Goal: Information Seeking & Learning: Learn about a topic

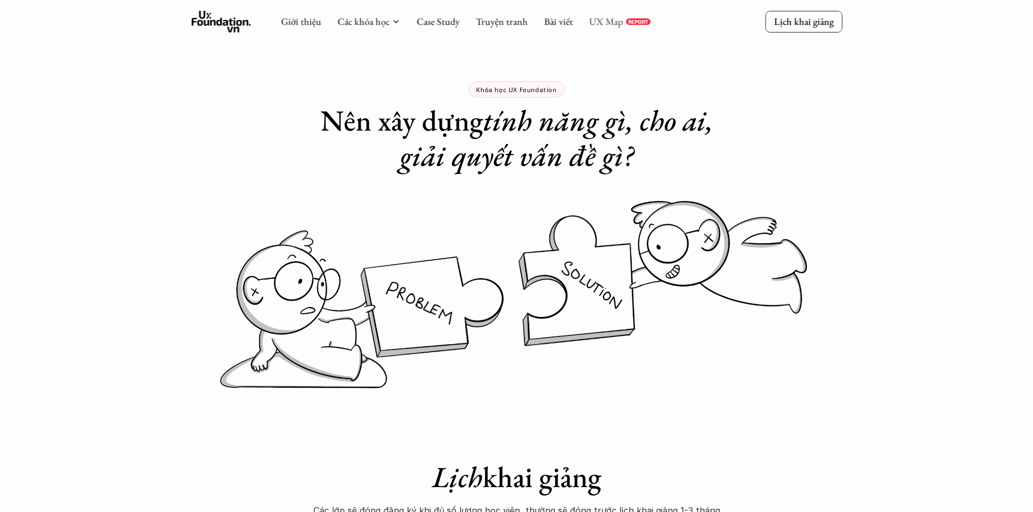
click at [599, 22] on link "UX Map" at bounding box center [606, 21] width 34 height 12
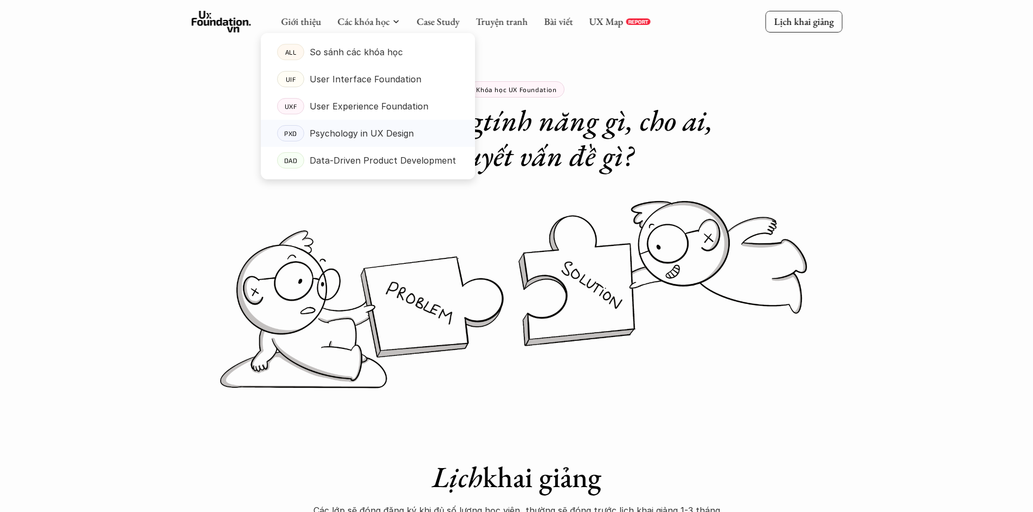
click at [354, 139] on p "Psychology in UX Design" at bounding box center [362, 133] width 104 height 16
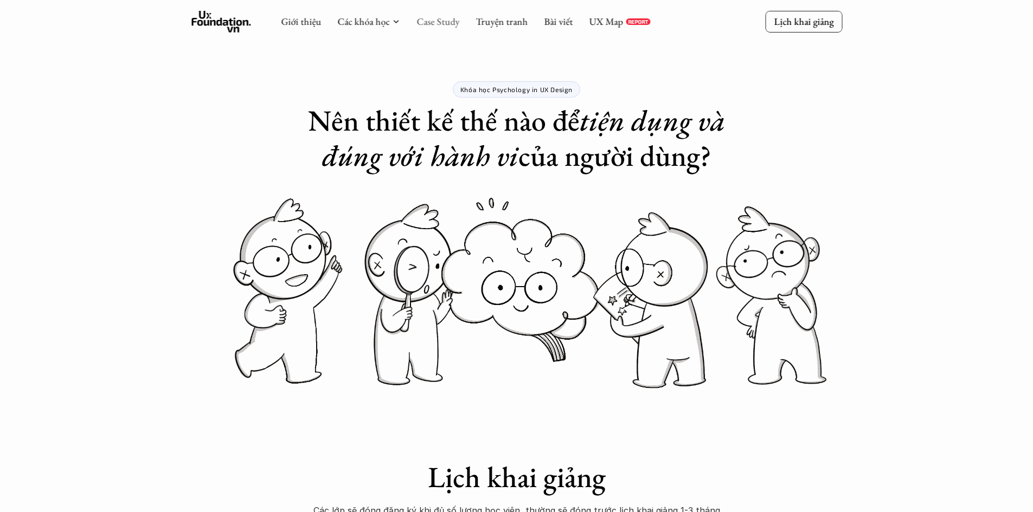
click at [416, 18] on link "Case Study" at bounding box center [437, 21] width 43 height 12
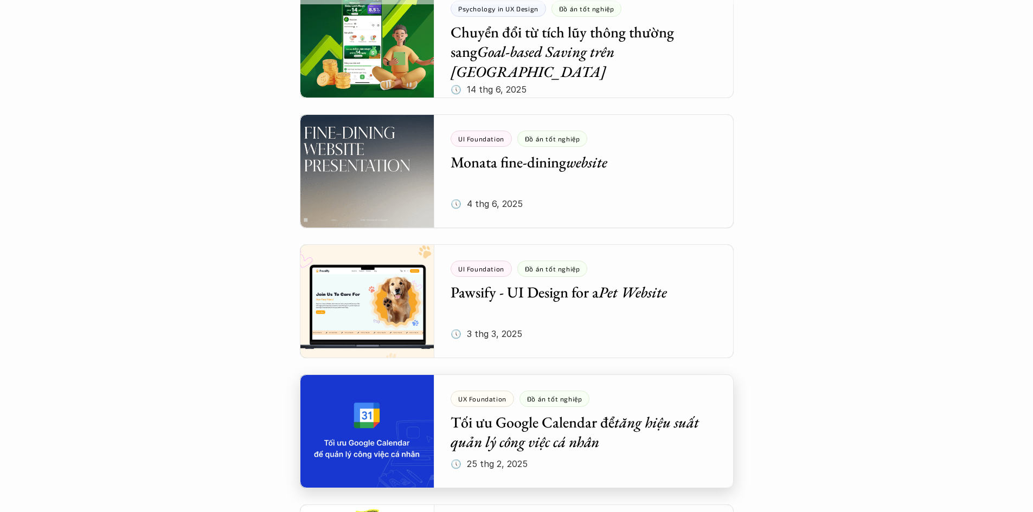
scroll to position [271, 0]
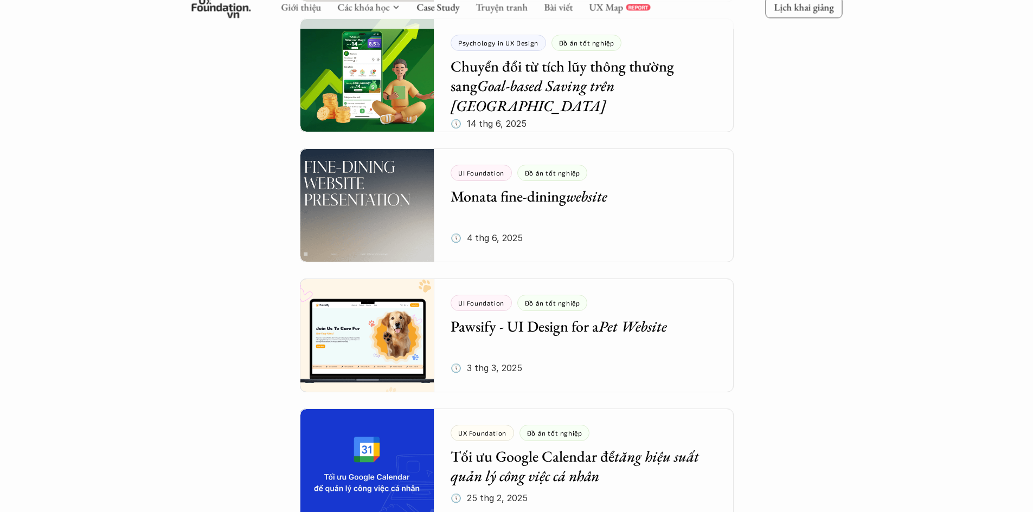
scroll to position [542, 0]
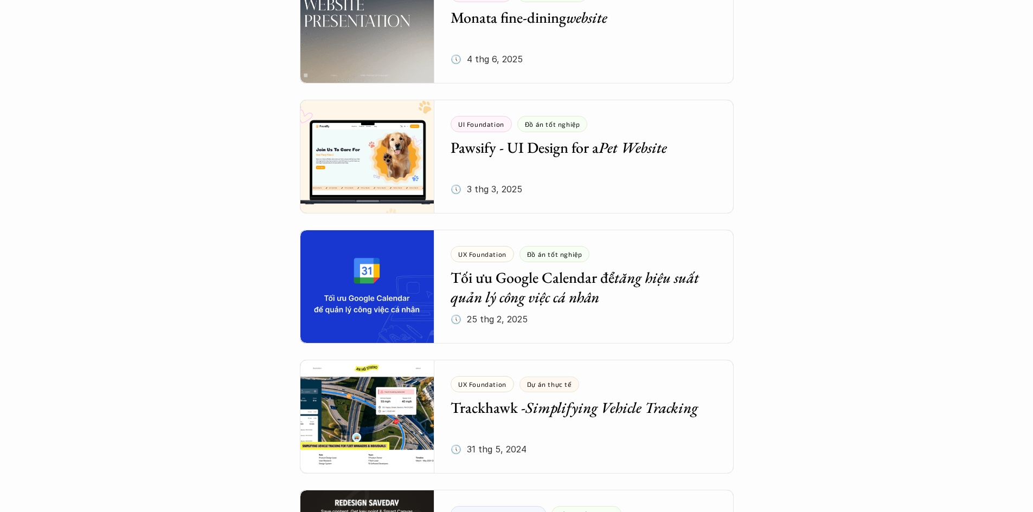
click at [527, 158] on div at bounding box center [517, 157] width 434 height 114
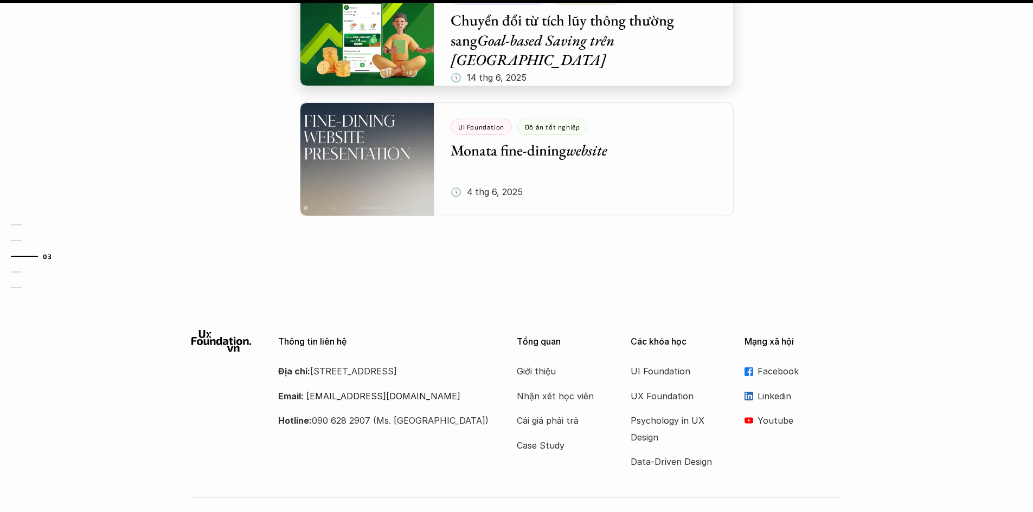
scroll to position [1418, 0]
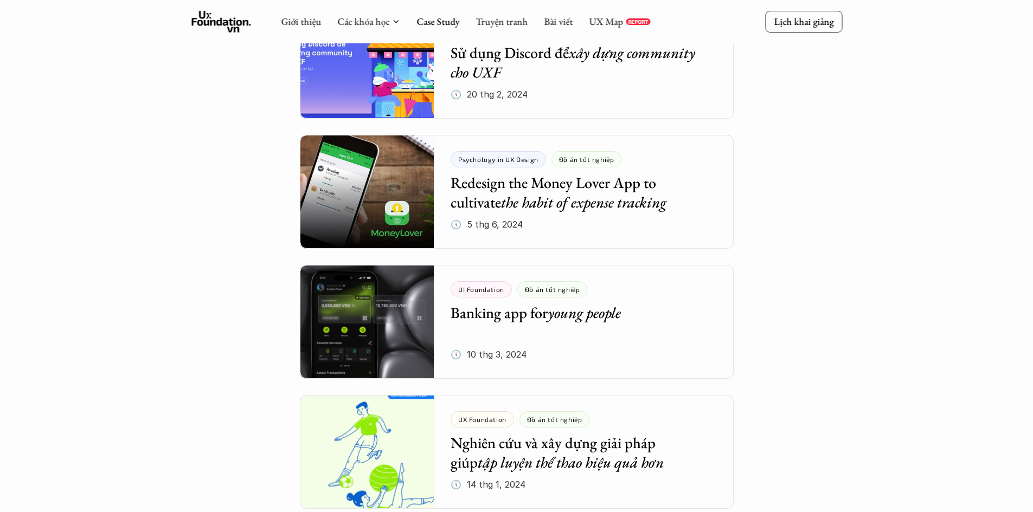
scroll to position [542, 0]
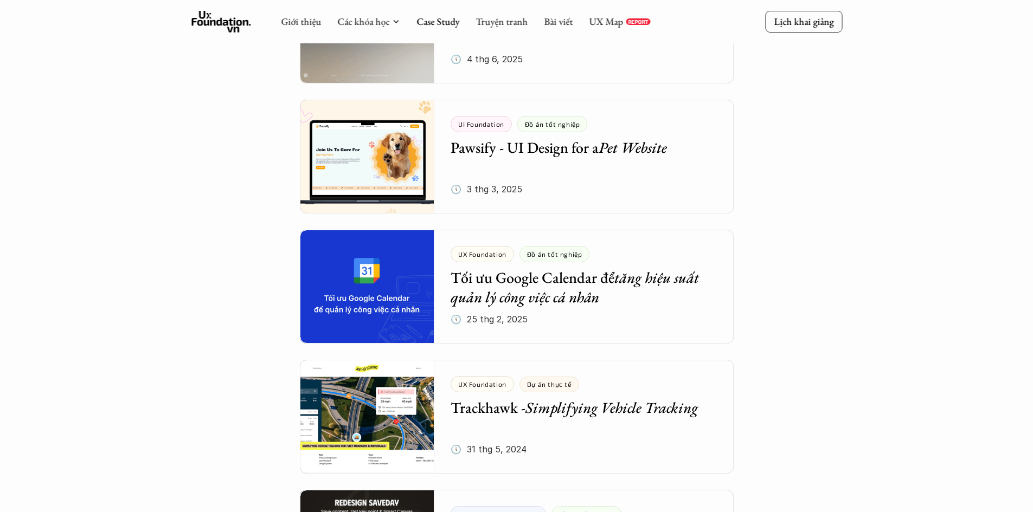
click at [228, 23] on use at bounding box center [221, 22] width 60 height 22
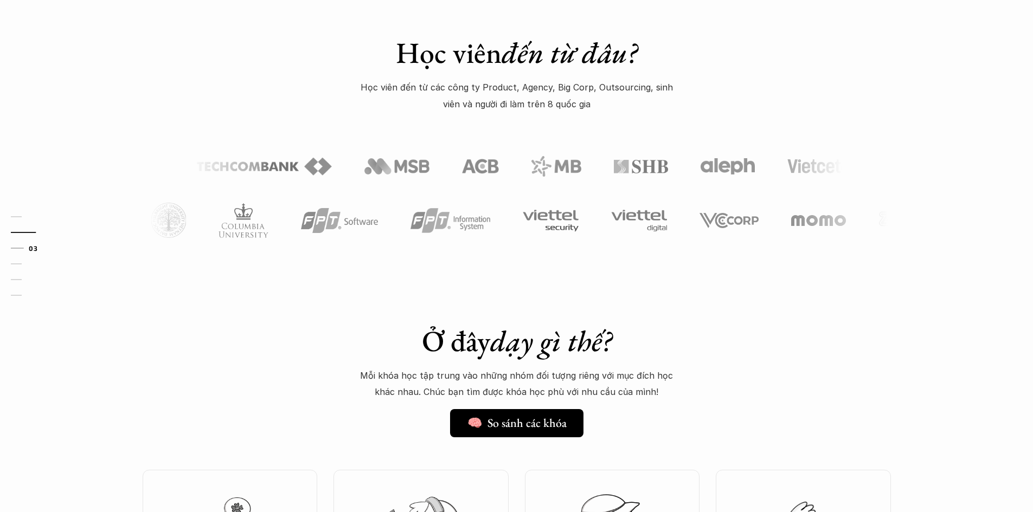
scroll to position [813, 0]
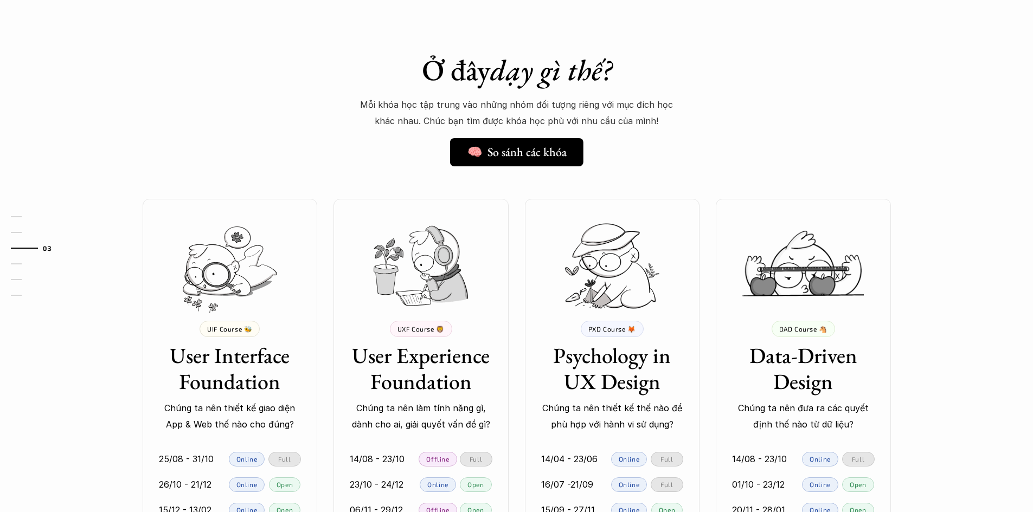
drag, startPoint x: 529, startPoint y: 182, endPoint x: 519, endPoint y: 152, distance: 30.9
click at [527, 176] on div "Ở đây dạy gì thế? 🧠 So sánh các khóa Mỗi khóa học tập trung vào những nhóm đối …" at bounding box center [516, 317] width 781 height 585
drag, startPoint x: 511, startPoint y: 178, endPoint x: 515, endPoint y: 167, distance: 11.8
click at [511, 178] on div "Ở đây dạy gì thế? 🧠 So sánh các khóa Mỗi khóa học tập trung vào những nhóm đối …" at bounding box center [516, 317] width 781 height 585
click at [514, 176] on div "Ở đây dạy gì thế? 🧠 So sánh các khóa Mỗi khóa học tập trung vào những nhóm đối …" at bounding box center [516, 317] width 781 height 585
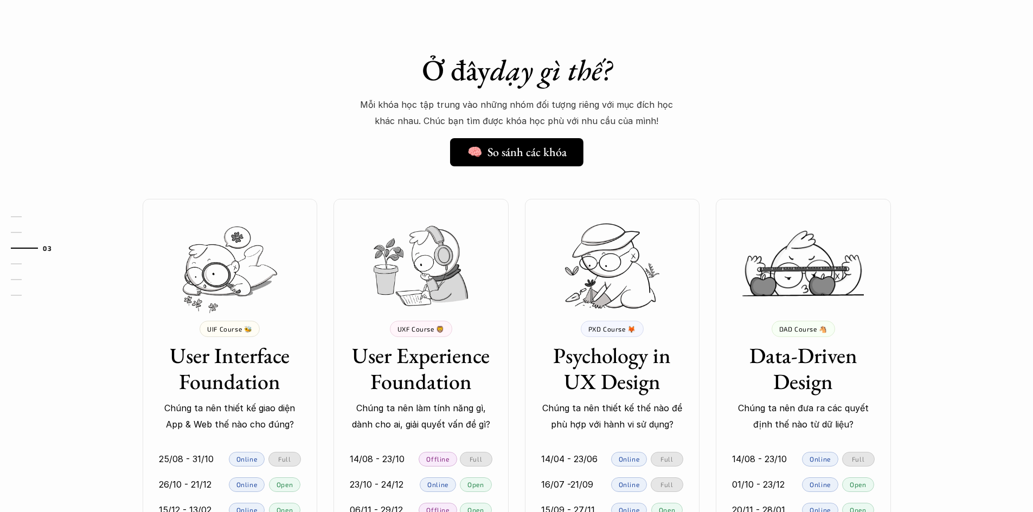
click at [510, 183] on div "Ở đây dạy gì thế? 🧠 So sánh các khóa Mỗi khóa học tập trung vào những nhóm đối …" at bounding box center [516, 317] width 781 height 585
drag, startPoint x: 521, startPoint y: 178, endPoint x: 518, endPoint y: 153, distance: 25.2
click at [521, 177] on div "Ở đây dạy gì thế? 🧠 So sánh các khóa Mỗi khóa học tập trung vào những nhóm đối …" at bounding box center [516, 317] width 781 height 585
click at [508, 196] on div "Ở đây dạy gì thế? 🧠 So sánh các khóa Mỗi khóa học tập trung vào những nhóm đối …" at bounding box center [516, 317] width 781 height 585
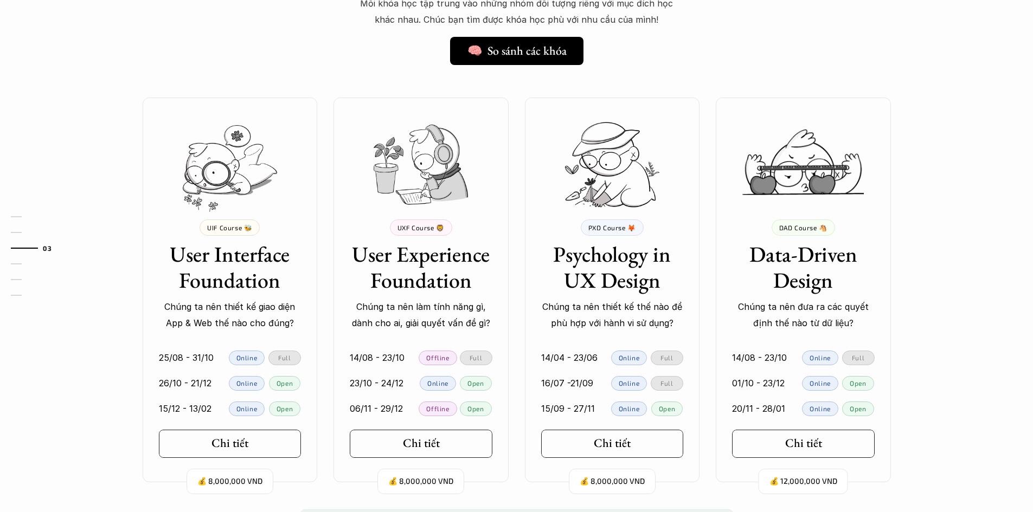
scroll to position [922, 0]
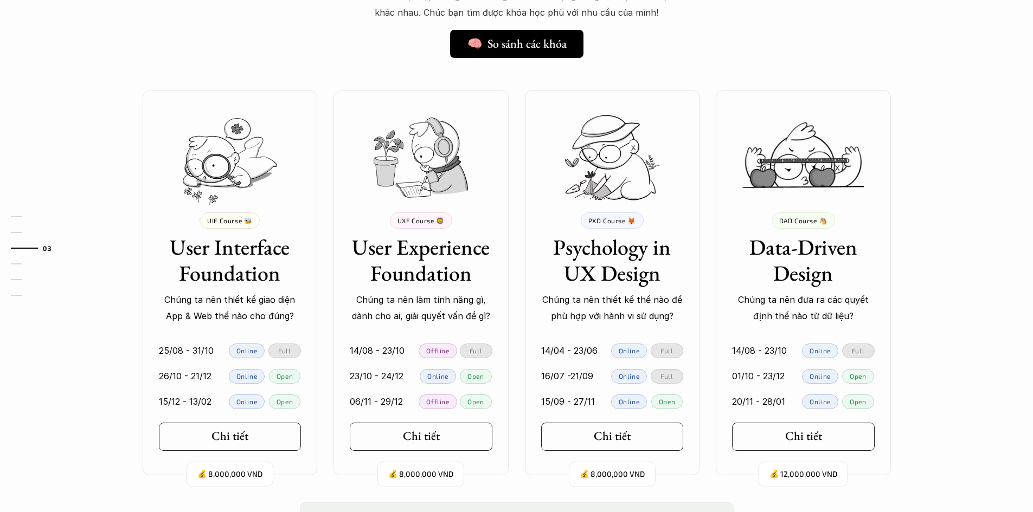
click at [508, 196] on div at bounding box center [421, 148] width 198 height 114
click at [704, 238] on div "💰 8,000,000 VND UIF Course 🐝 User Interface Foundation Chúng ta nên thiết kế gi…" at bounding box center [516, 283] width 781 height 385
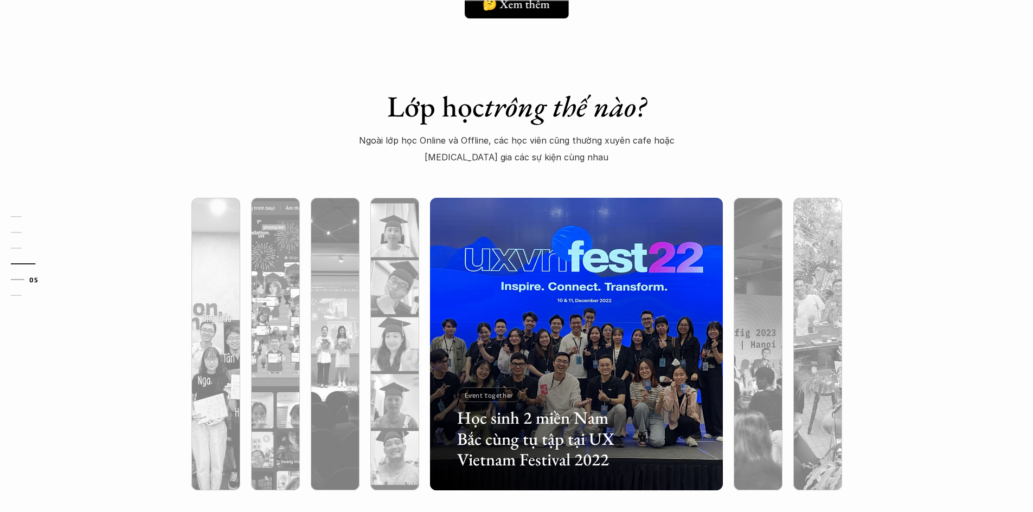
scroll to position [2766, 0]
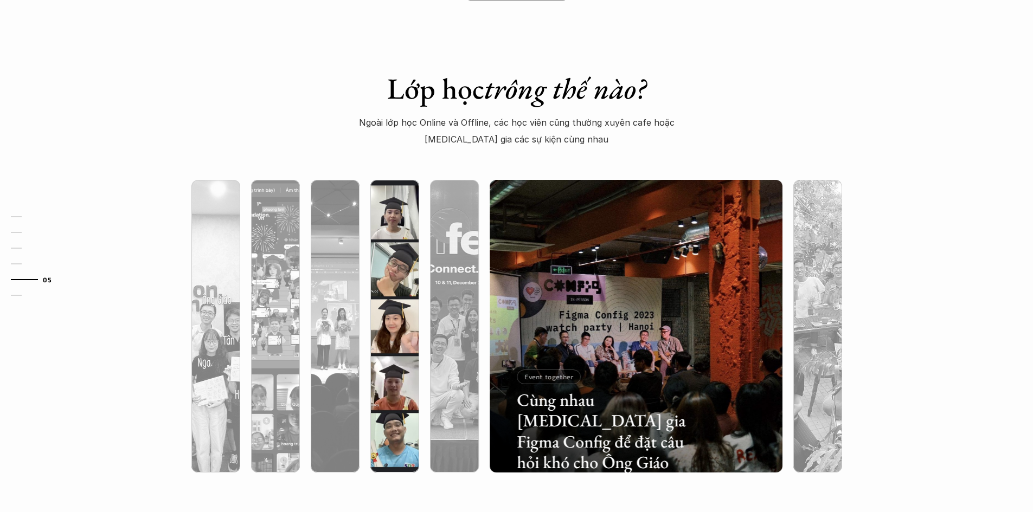
click at [384, 255] on img at bounding box center [395, 326] width 298 height 293
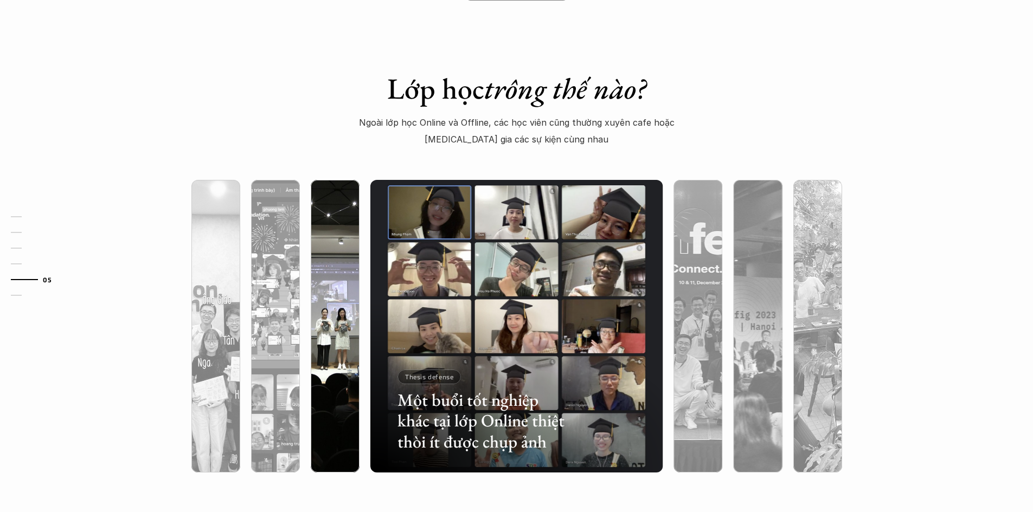
click at [340, 254] on img at bounding box center [335, 326] width 298 height 293
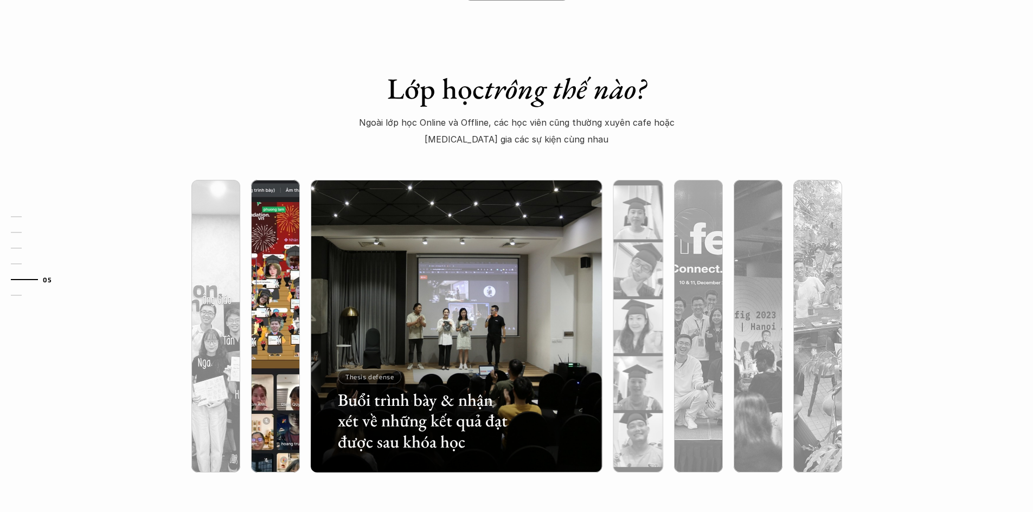
click at [272, 246] on img at bounding box center [275, 326] width 298 height 293
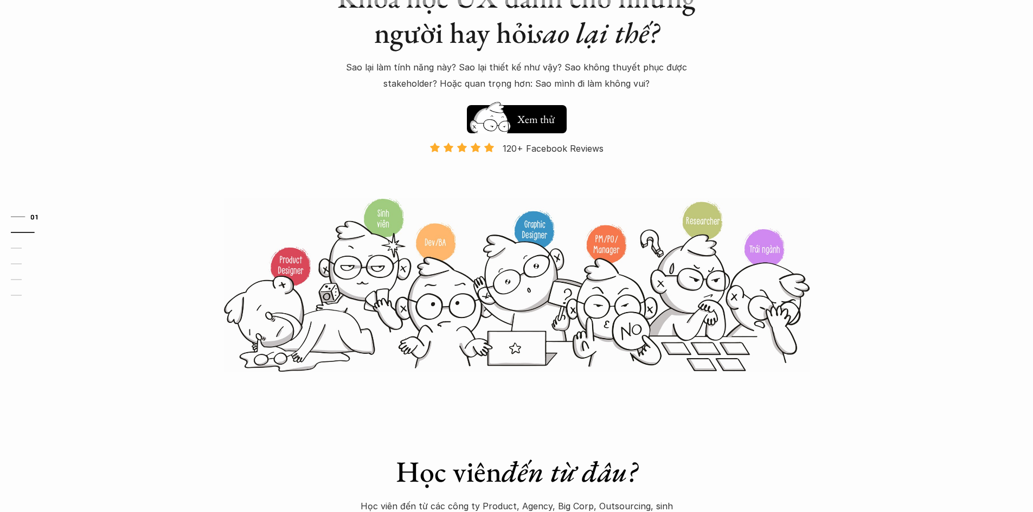
scroll to position [0, 0]
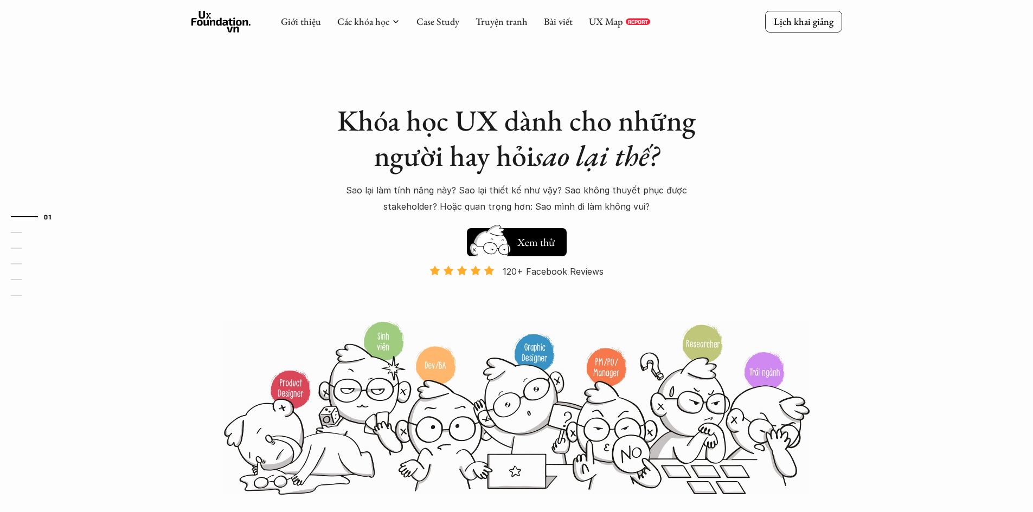
click at [816, 248] on div "Khóa học UX dành cho những người hay hỏi sao lại thế? Sao lại làm tính năng này…" at bounding box center [516, 248] width 651 height 496
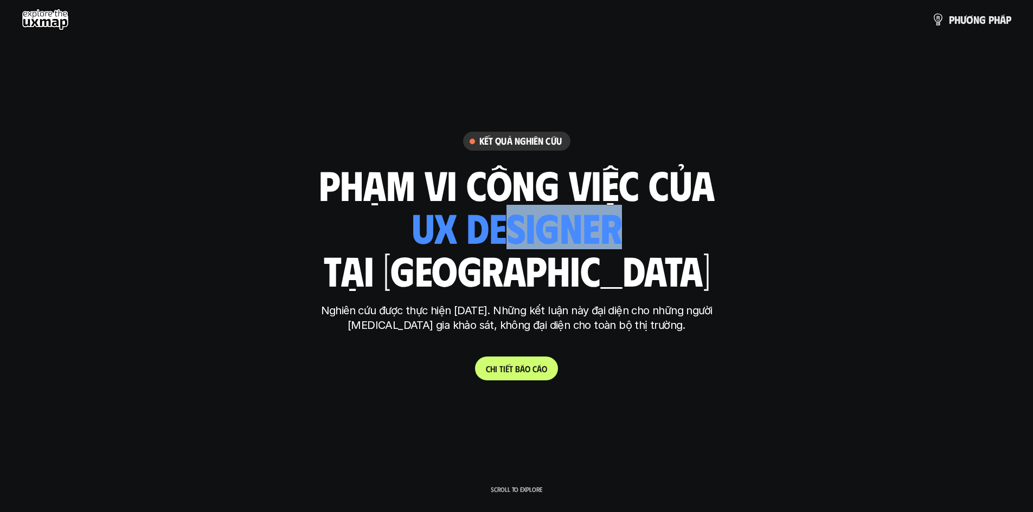
drag, startPoint x: 614, startPoint y: 216, endPoint x: 510, endPoint y: 220, distance: 104.2
click at [510, 220] on div "ui designer ui/ux designer product designer UX designer ui designer" at bounding box center [516, 227] width 211 height 44
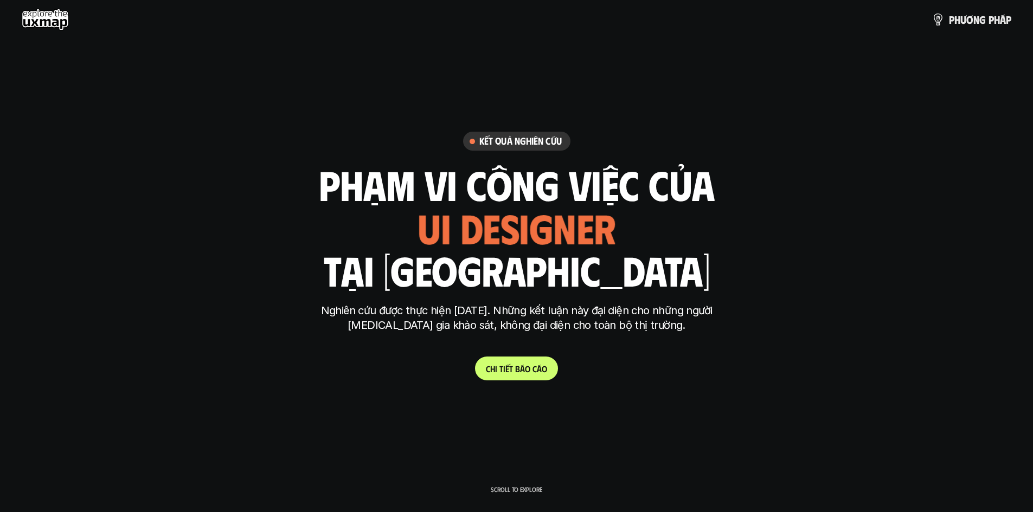
click at [656, 238] on div "phạm vi công việc của ui designer ui/ux designer product designer [DEMOGRAPHIC_…" at bounding box center [517, 227] width 396 height 127
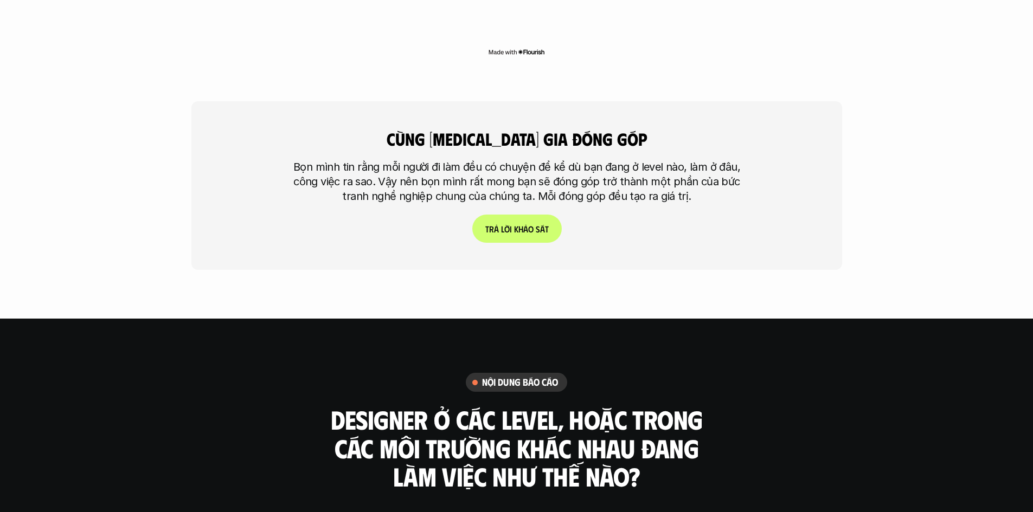
scroll to position [2820, 0]
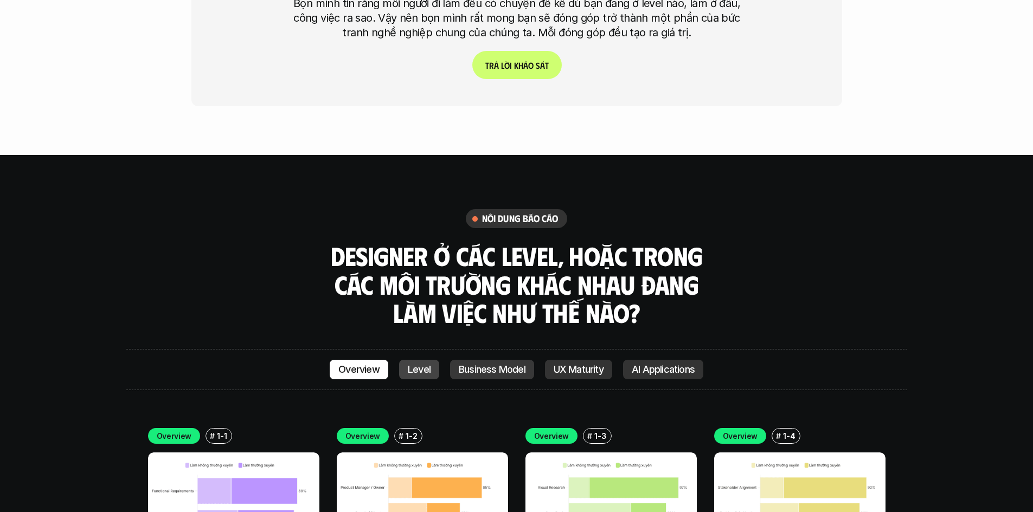
click at [430, 360] on link "Level" at bounding box center [419, 370] width 40 height 20
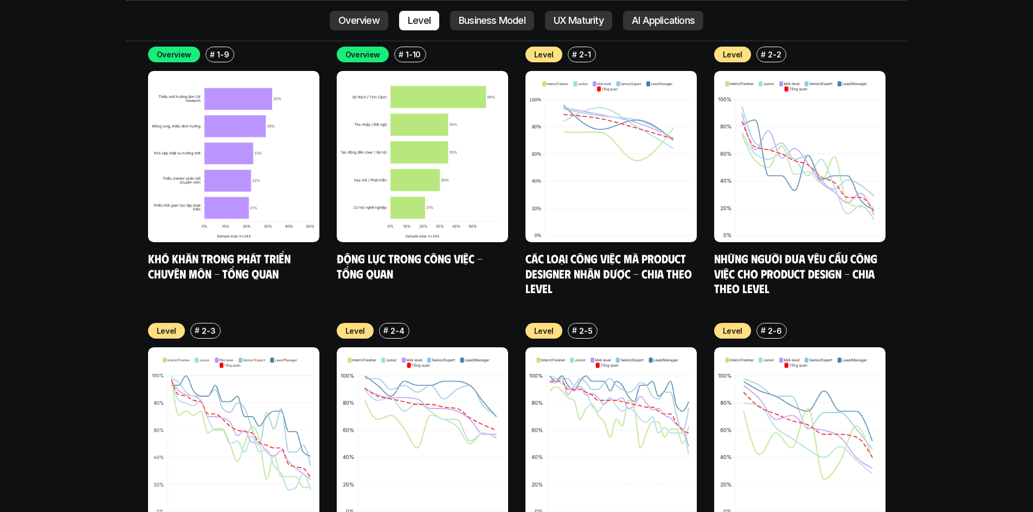
scroll to position [4025, 0]
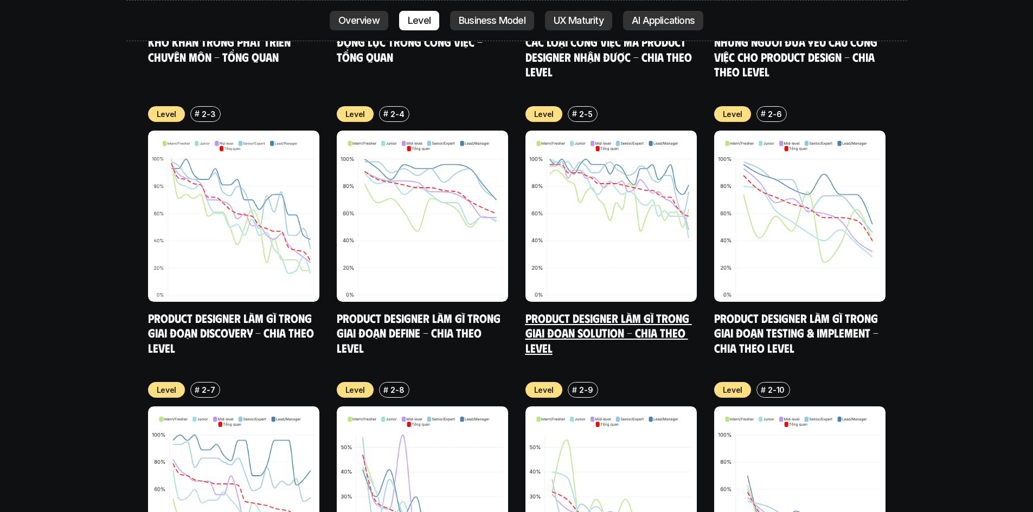
click at [599, 199] on img at bounding box center [610, 216] width 171 height 171
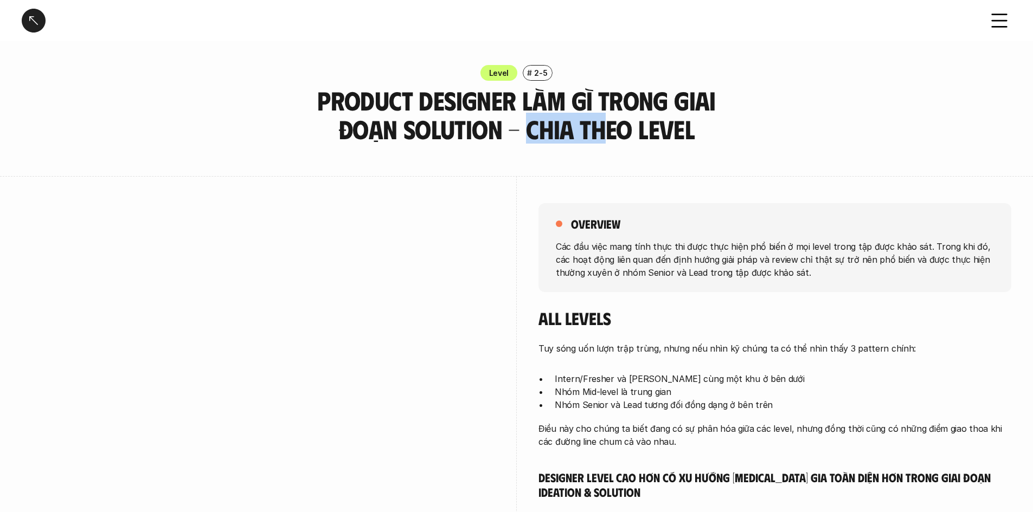
drag, startPoint x: 568, startPoint y: 126, endPoint x: 499, endPoint y: 129, distance: 68.9
click at [499, 129] on h3 "Product Designer làm gì trong giai đoạn Solution - Chia theo Level" at bounding box center [516, 114] width 461 height 57
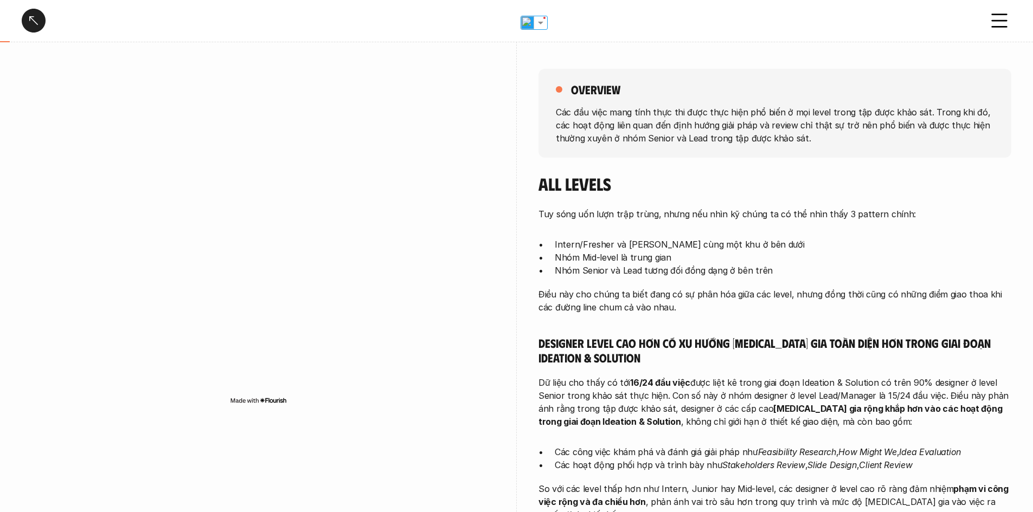
scroll to position [163, 0]
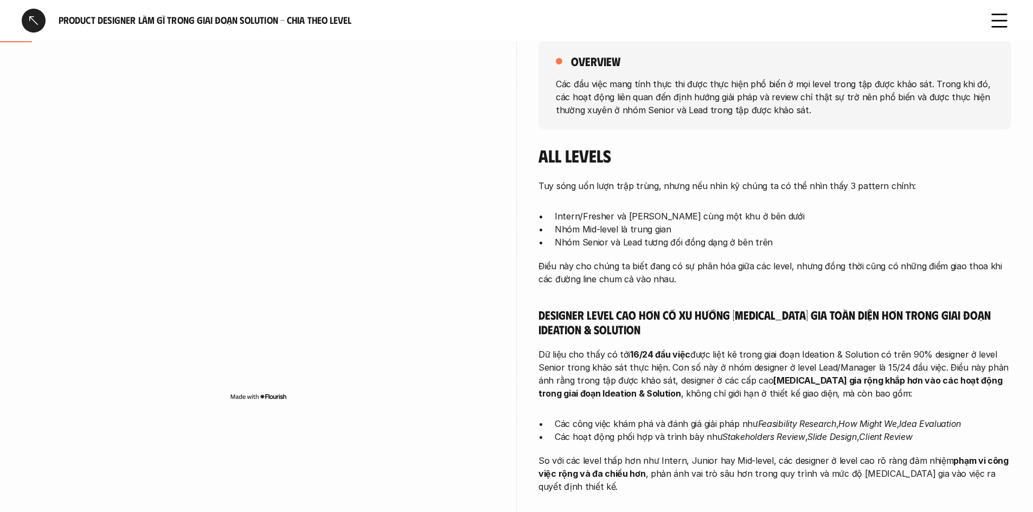
click at [570, 262] on p "Điều này cho chúng ta biết đang có sự phân hóa giữa các level, nhưng đồng thời …" at bounding box center [774, 273] width 473 height 26
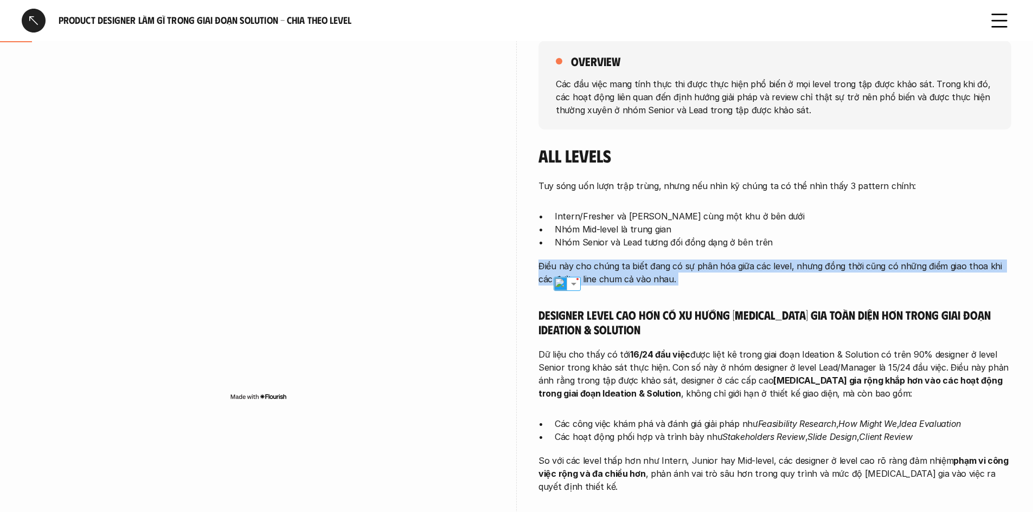
click at [570, 262] on p "Điều này cho chúng ta biết đang có sự phân hóa giữa các level, nhưng đồng thời …" at bounding box center [774, 273] width 473 height 26
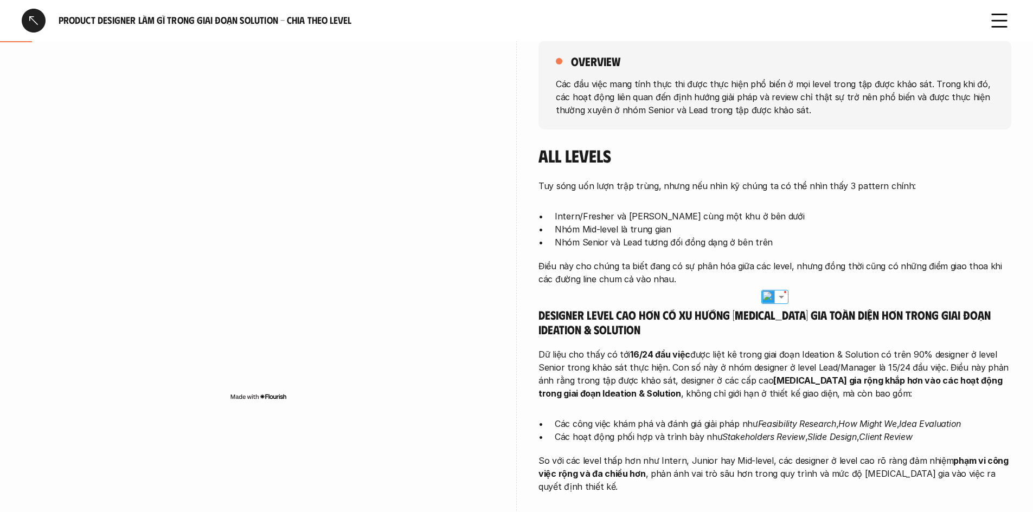
click at [581, 229] on p "Nhóm Mid-level là trung gian" at bounding box center [783, 229] width 457 height 13
click at [851, 270] on p "Điều này cho chúng ta biết đang có sự phân hóa giữa các level, nhưng đồng thời …" at bounding box center [774, 273] width 473 height 26
click at [805, 265] on p "Điều này cho chúng ta biết đang có sự phân hóa giữa các level, nhưng đồng thời …" at bounding box center [774, 273] width 473 height 26
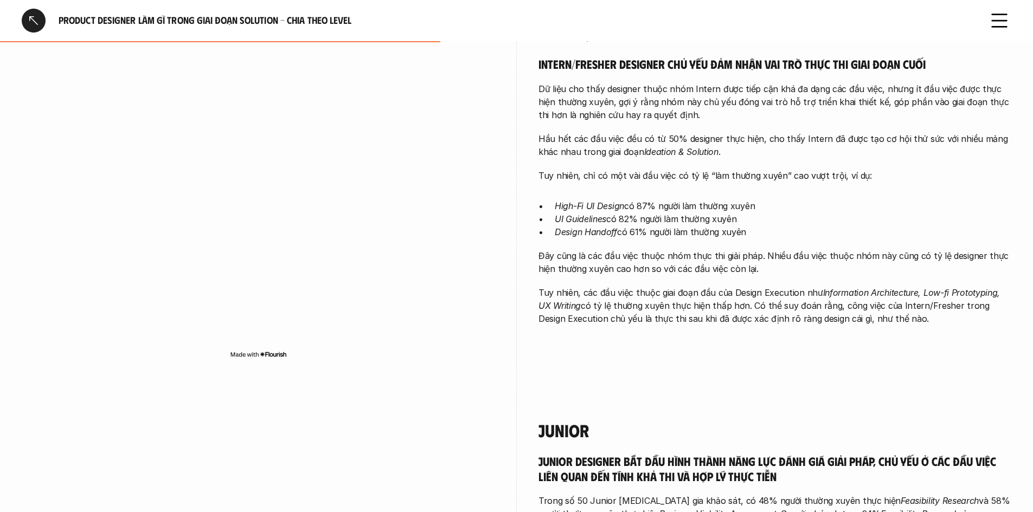
scroll to position [1464, 0]
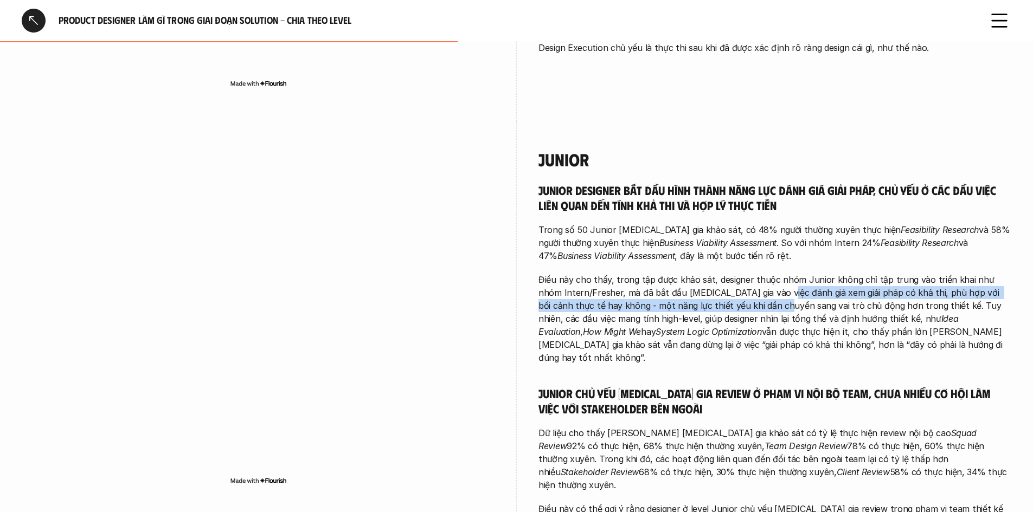
drag, startPoint x: 747, startPoint y: 287, endPoint x: 753, endPoint y: 277, distance: 11.2
click at [755, 277] on p "Điều này cho thấy, trong tập được khảo sát, designer thuộc nhóm Junior không ch…" at bounding box center [774, 318] width 473 height 91
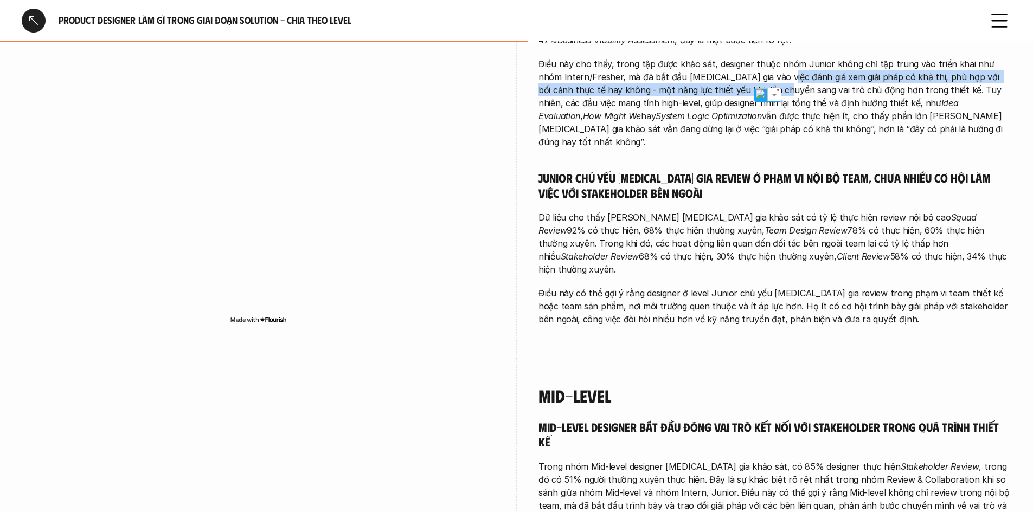
scroll to position [1681, 0]
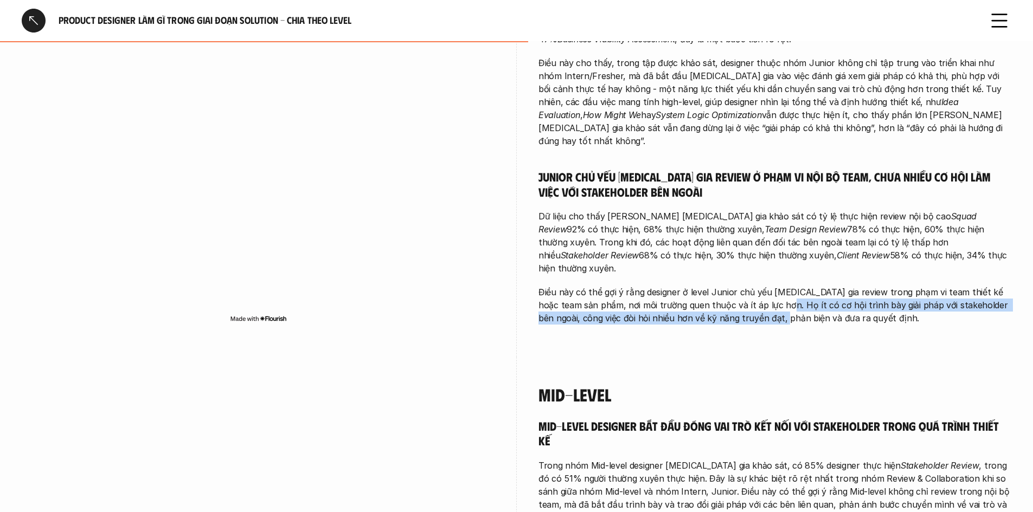
click at [761, 286] on p "Điều này có thể gợi ý rằng designer ở level Junior chủ yếu tham gia review tron…" at bounding box center [774, 305] width 473 height 39
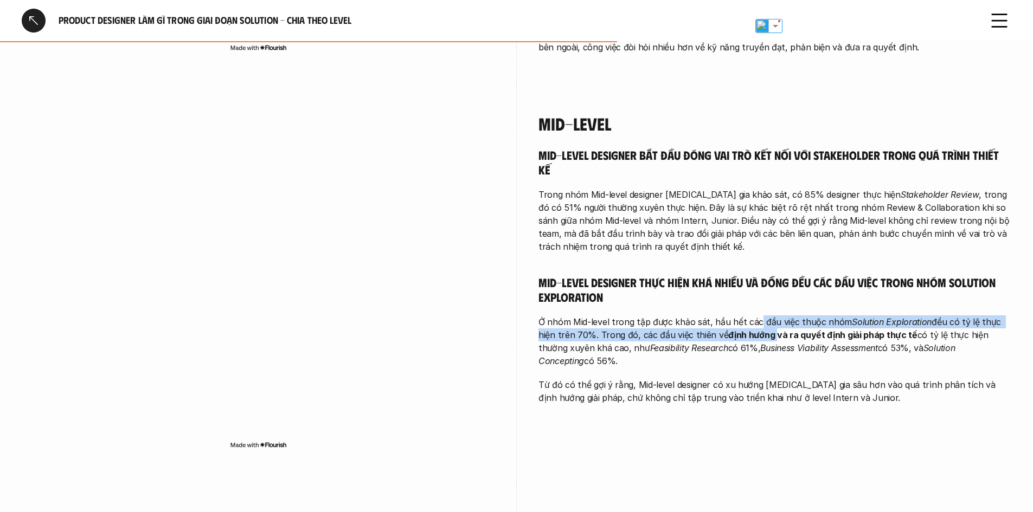
click at [755, 316] on p "Ở nhóm Mid-level trong tập được khảo sát, hầu hết các đầu việc thuộc nhóm Solut…" at bounding box center [774, 342] width 473 height 52
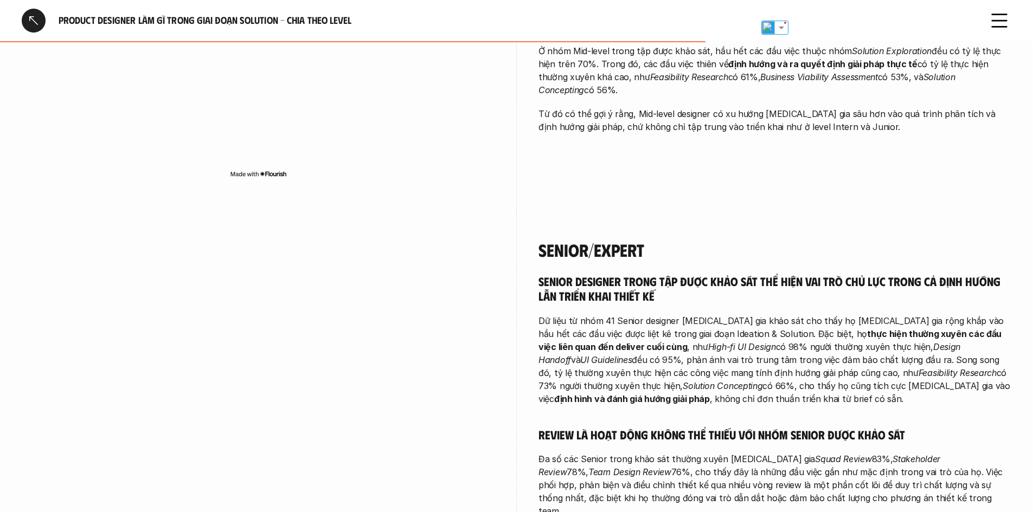
click at [751, 315] on p "Dữ liệu từ nhóm 41 Senior designer tham gia khảo sát cho thấy họ tham gia rộng …" at bounding box center [774, 360] width 473 height 91
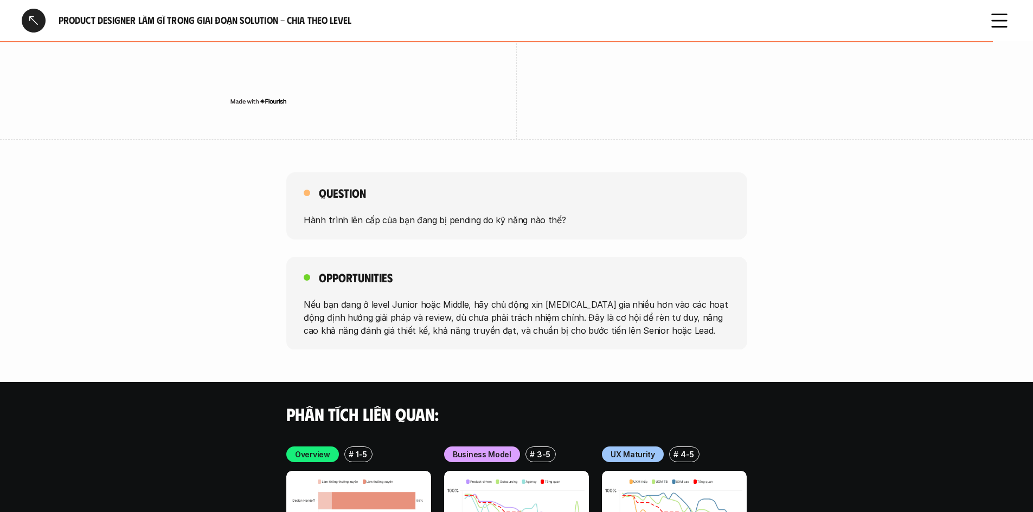
scroll to position [3362, 0]
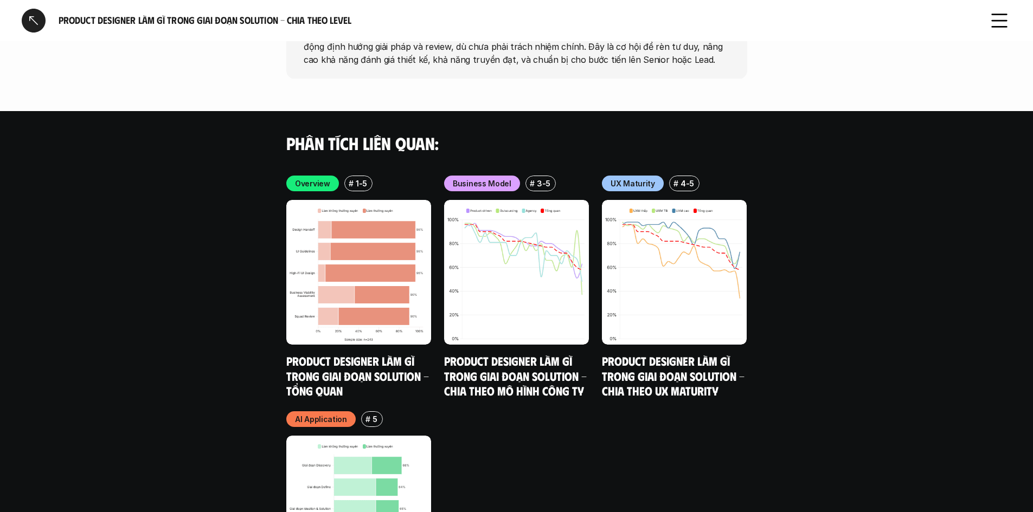
click at [39, 23] on div at bounding box center [34, 21] width 24 height 24
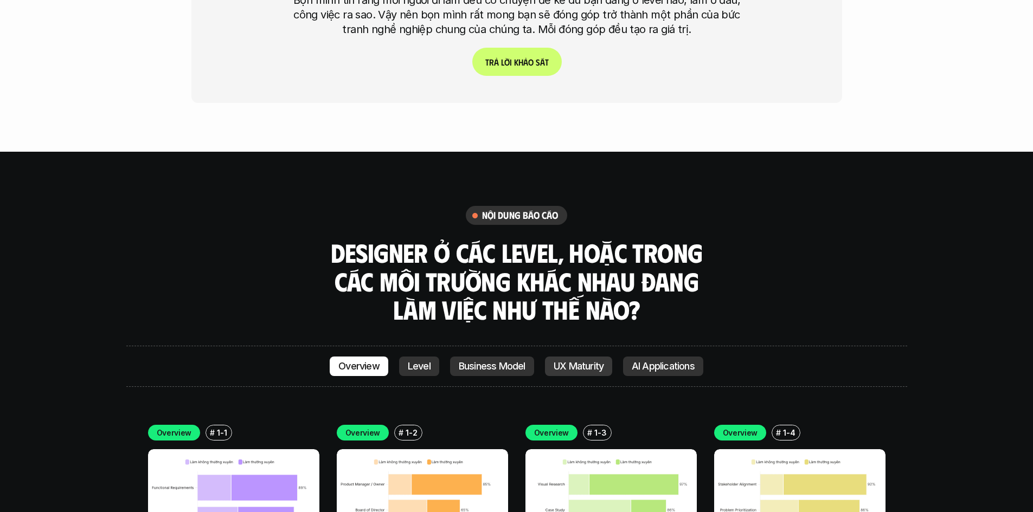
scroll to position [2865, 0]
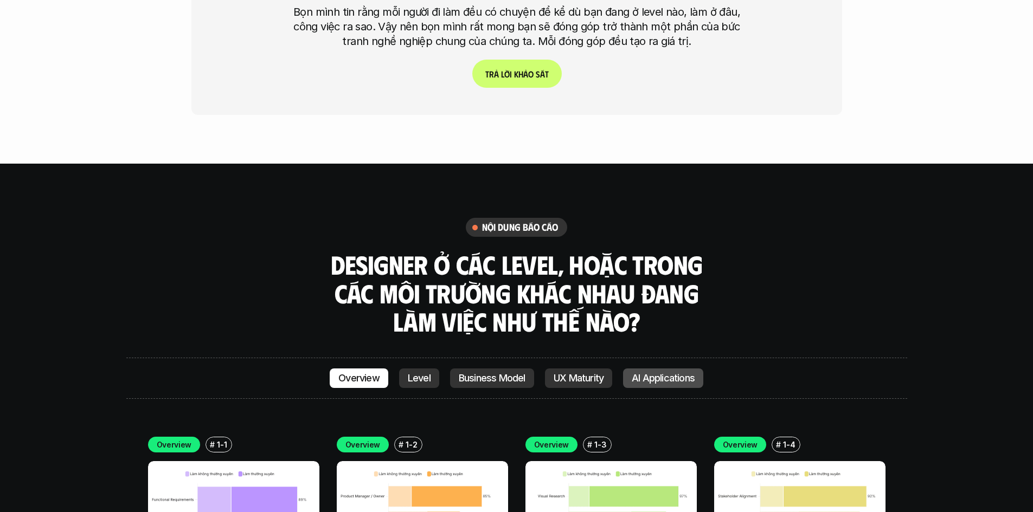
click at [674, 373] on p "AI Applications" at bounding box center [663, 378] width 63 height 11
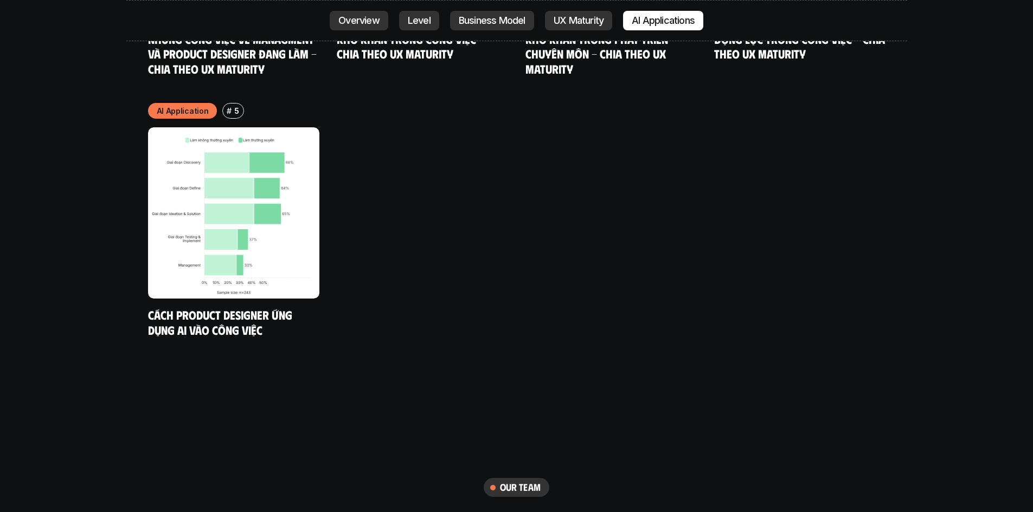
scroll to position [5964, 0]
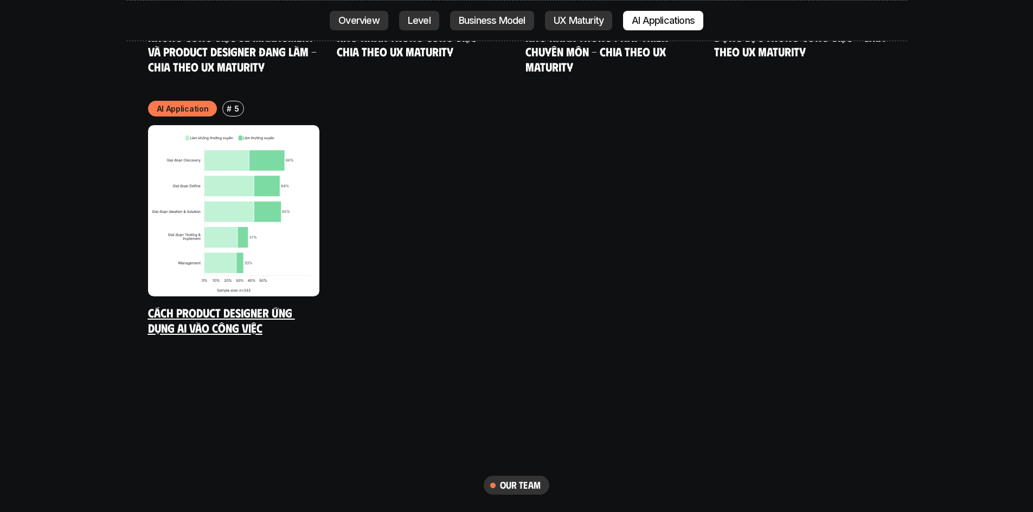
click at [242, 230] on img at bounding box center [233, 210] width 171 height 171
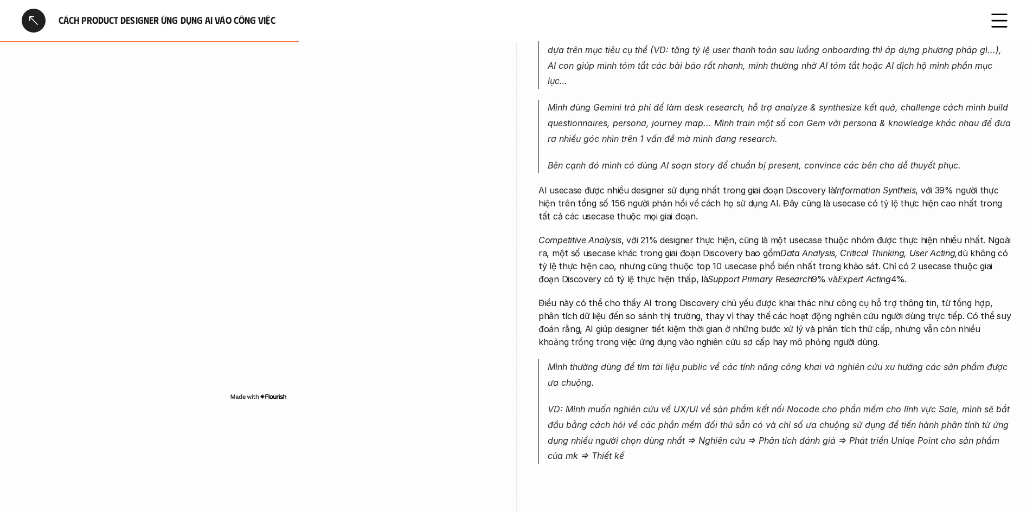
scroll to position [651, 0]
